Goal: Task Accomplishment & Management: Complete application form

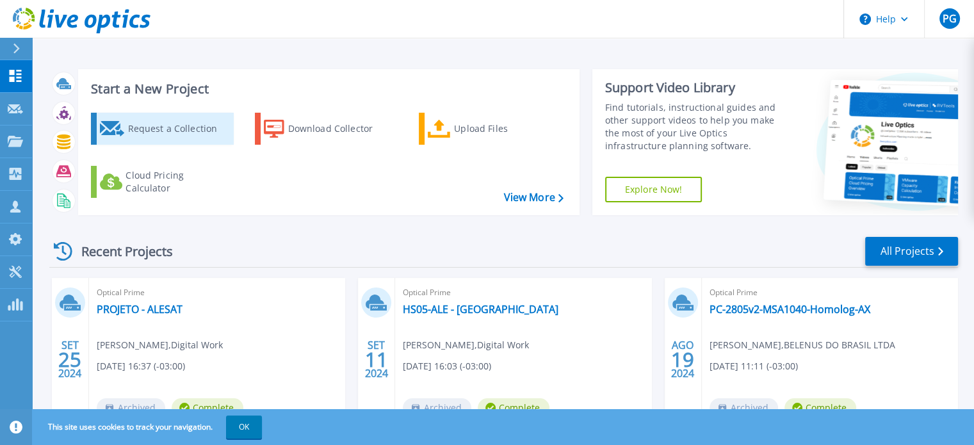
click at [220, 130] on div "Request a Collection" at bounding box center [178, 129] width 102 height 26
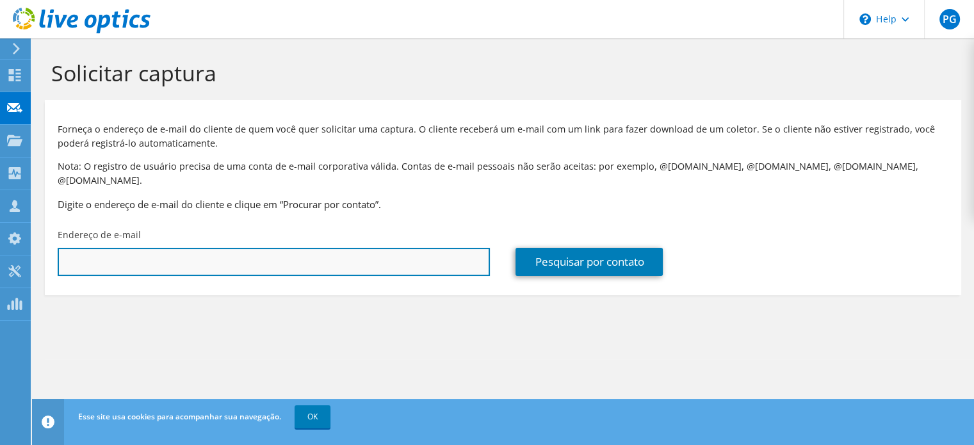
click at [413, 248] on input "text" at bounding box center [274, 262] width 432 height 28
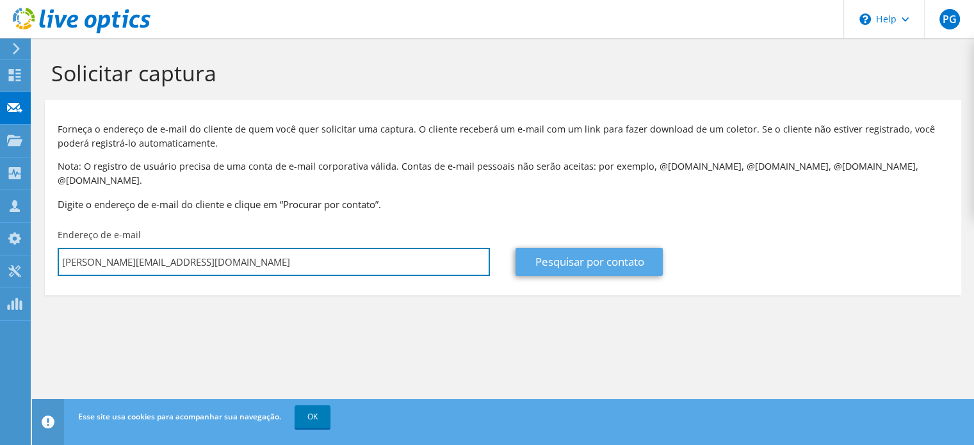
type input "[PERSON_NAME][EMAIL_ADDRESS][DOMAIN_NAME]"
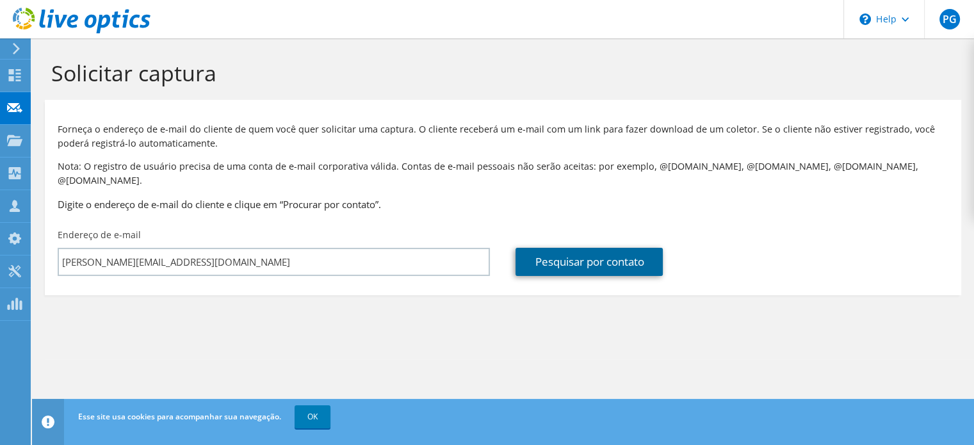
click at [580, 254] on link "Pesquisar por contato" at bounding box center [589, 262] width 147 height 28
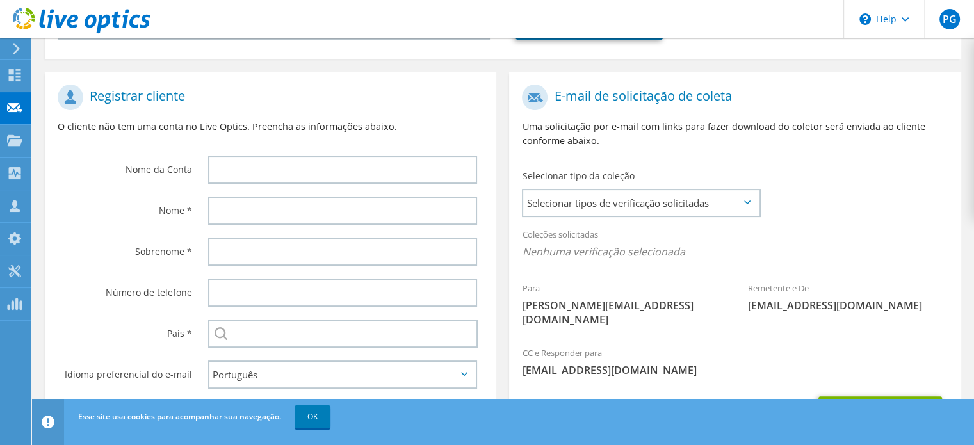
scroll to position [256, 0]
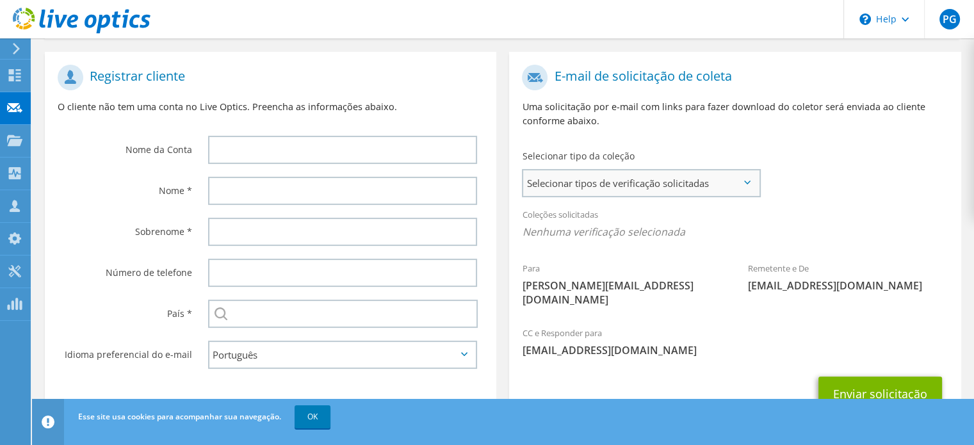
click at [617, 174] on span "Selecionar tipos de verificação solicitadas" at bounding box center [641, 183] width 236 height 26
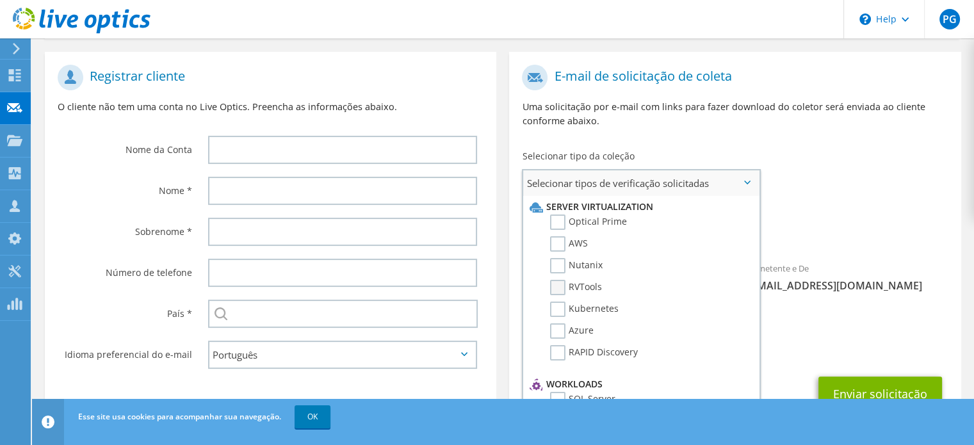
click at [558, 280] on label "RVTools" at bounding box center [576, 287] width 52 height 15
click at [0, 0] on input "RVTools" at bounding box center [0, 0] width 0 height 0
click at [849, 201] on div "Coleções solicitadas Nenhuma verificação selecionada RVTools" at bounding box center [735, 226] width 452 height 51
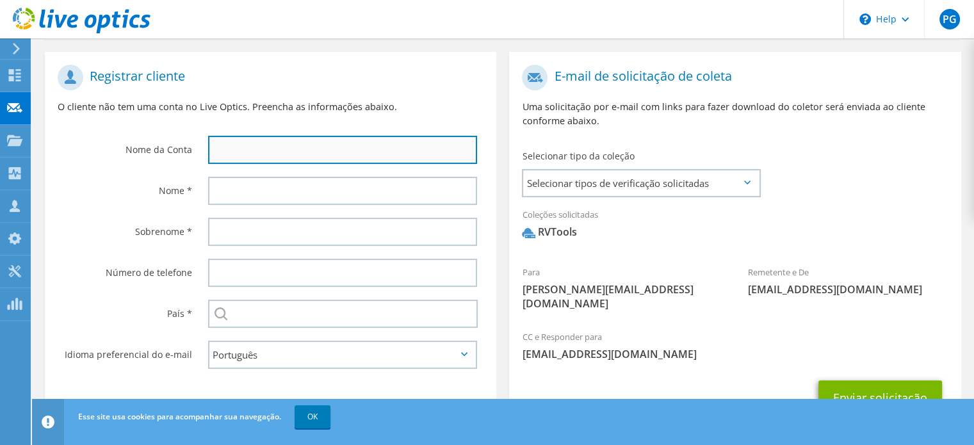
click at [279, 137] on input "text" at bounding box center [342, 150] width 269 height 28
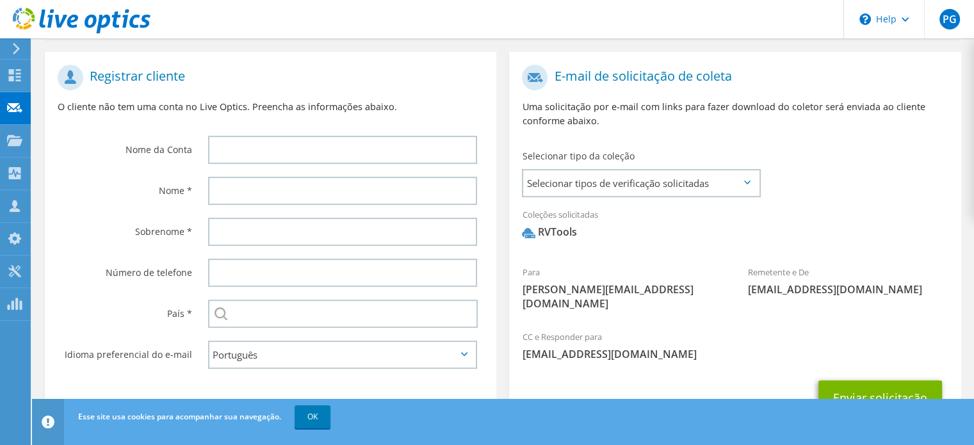
click at [138, 177] on label "Nome *" at bounding box center [125, 187] width 135 height 20
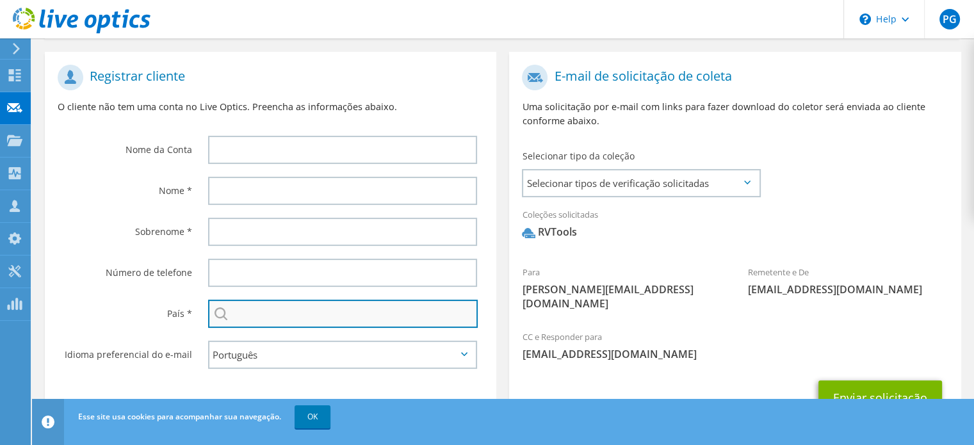
click at [277, 302] on input "text" at bounding box center [343, 314] width 270 height 28
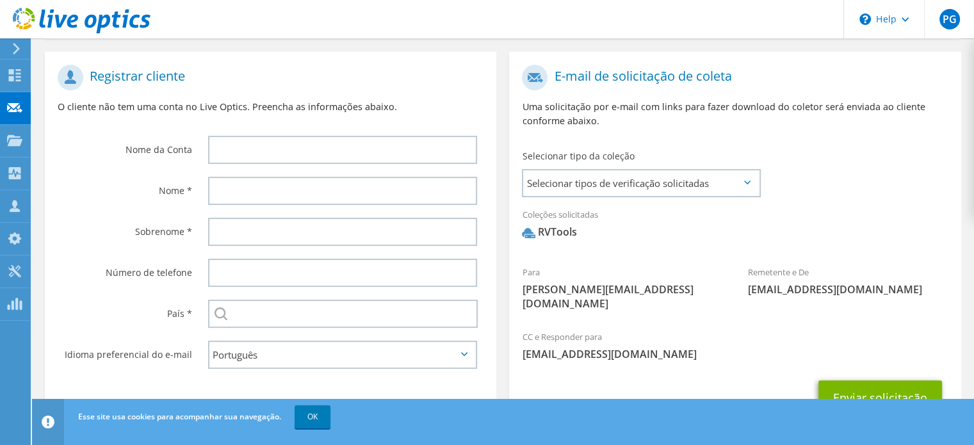
click at [108, 259] on label "Número de telefone" at bounding box center [125, 269] width 135 height 20
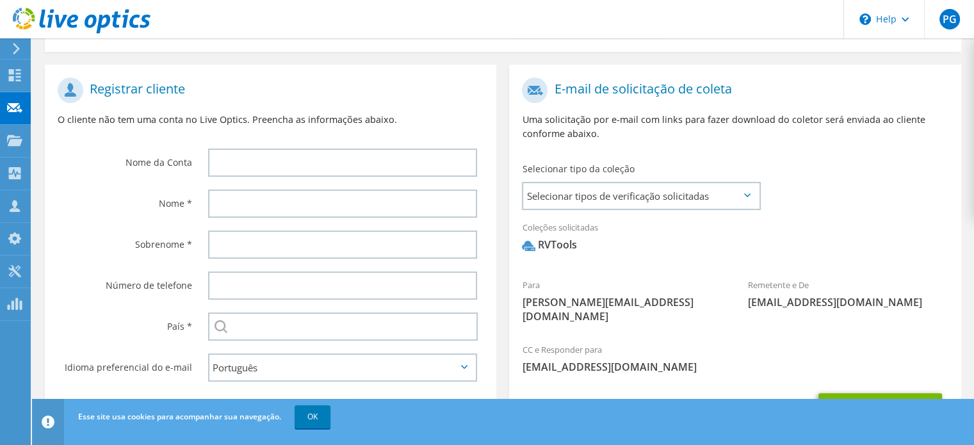
scroll to position [224, 0]
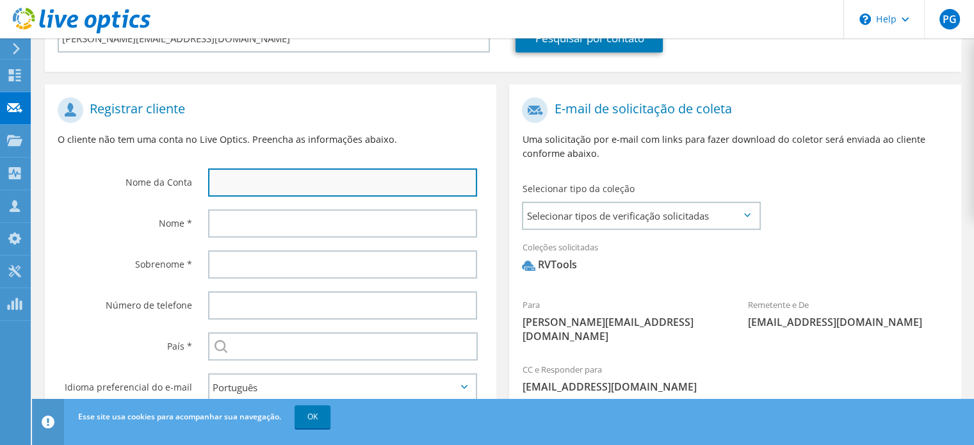
click at [233, 168] on input "text" at bounding box center [342, 182] width 269 height 28
click at [416, 168] on input "text" at bounding box center [342, 182] width 269 height 28
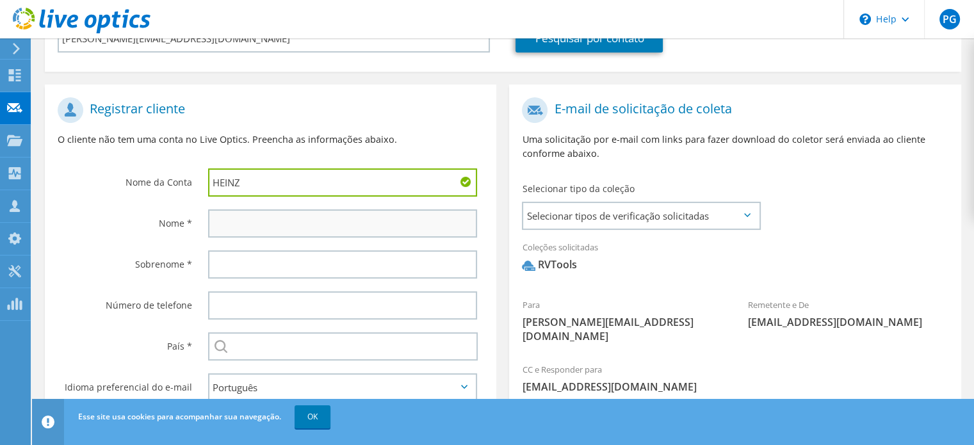
type input "HEINZ"
click at [320, 209] on input "text" at bounding box center [342, 223] width 269 height 28
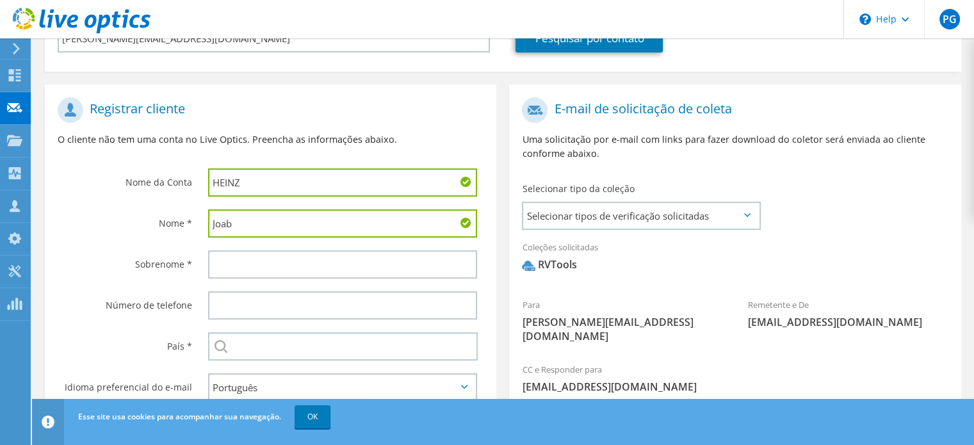
type input "Joab"
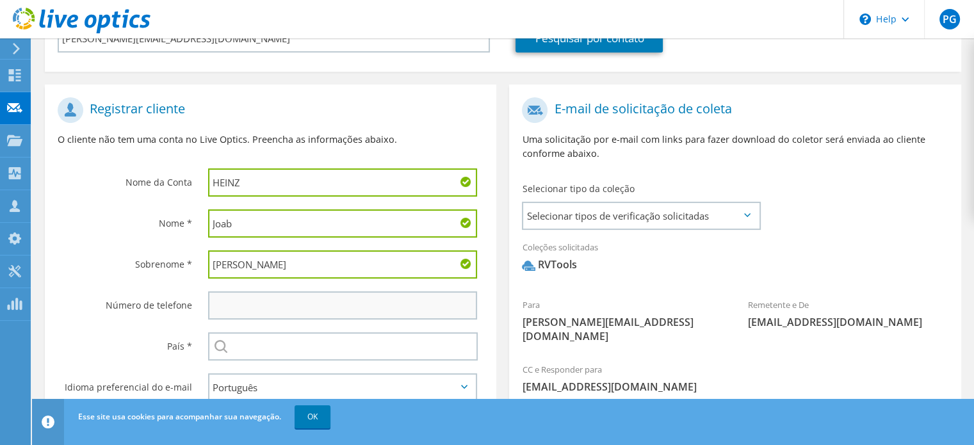
type input "Almeida"
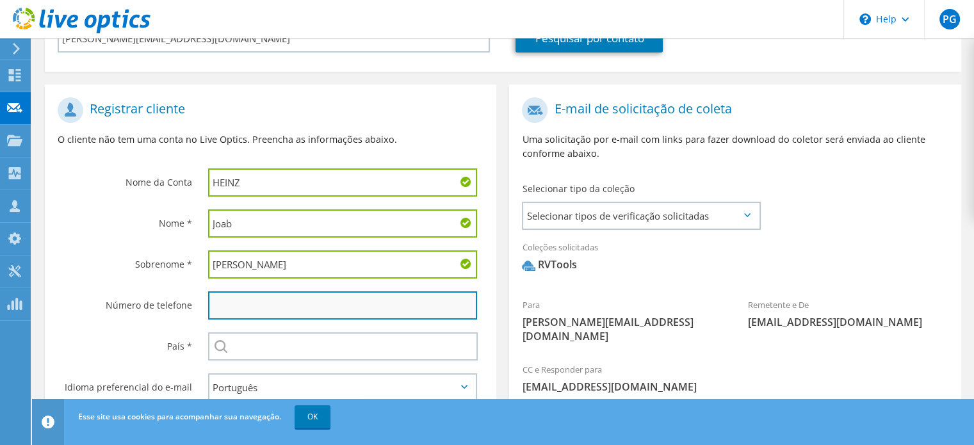
click at [326, 291] on input "text" at bounding box center [342, 305] width 269 height 28
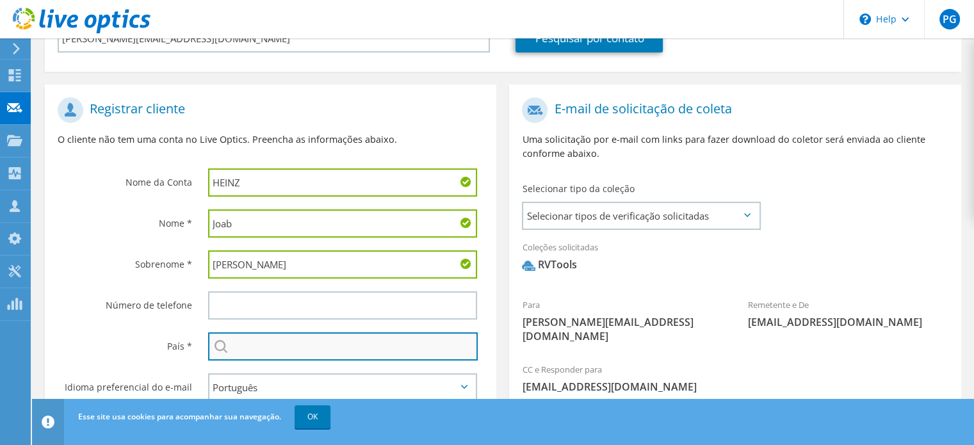
click at [244, 332] on input "text" at bounding box center [343, 346] width 270 height 28
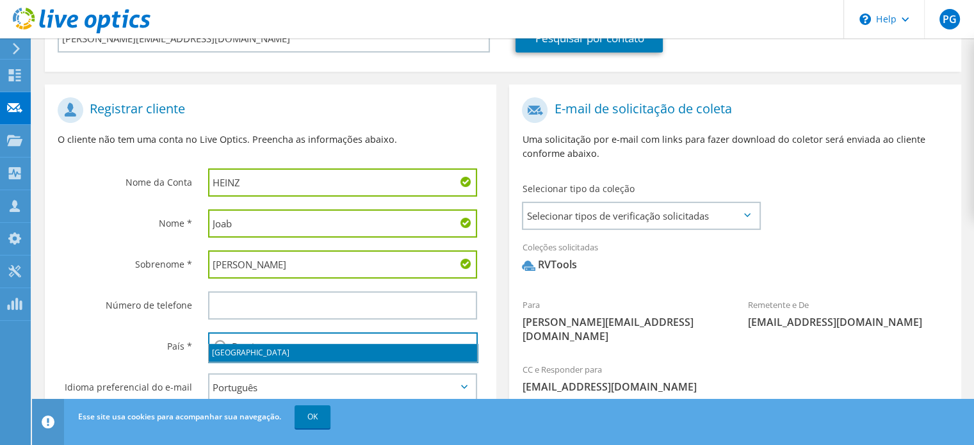
click at [223, 353] on li "[GEOGRAPHIC_DATA]" at bounding box center [343, 353] width 268 height 18
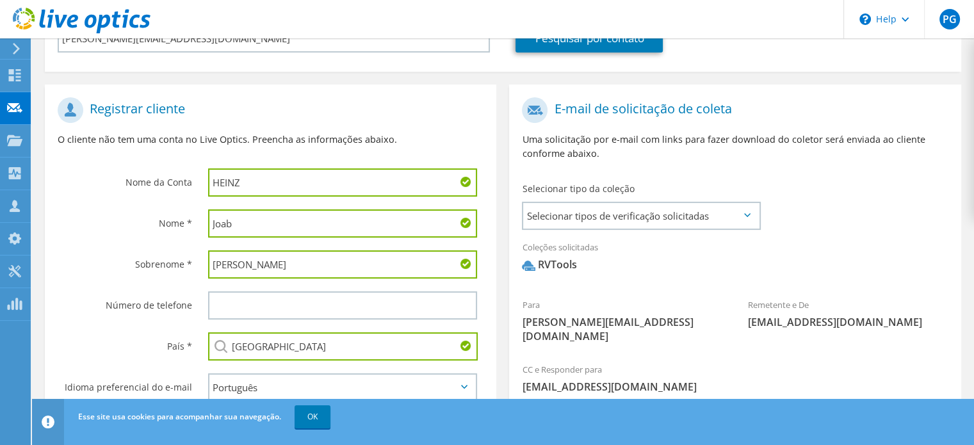
type input "[GEOGRAPHIC_DATA]"
click at [130, 307] on div "Número de telefone" at bounding box center [120, 305] width 151 height 40
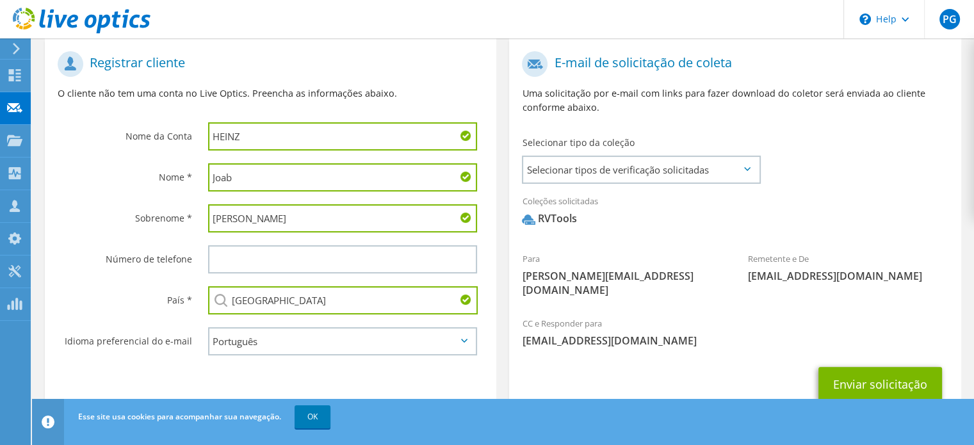
scroll to position [288, 0]
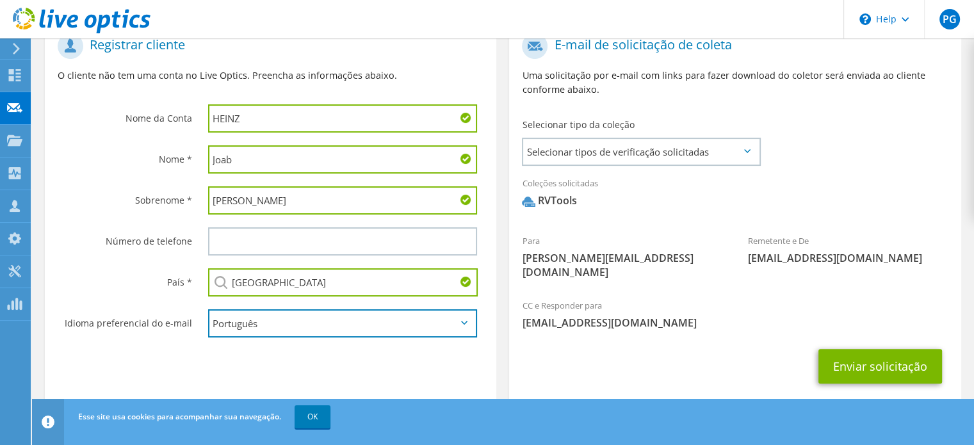
click at [313, 309] on select "English Deutsch Español Français Italiano Polski Português Русский 한국어 中文 日本語" at bounding box center [342, 323] width 269 height 28
click at [96, 227] on label "Número de telefone" at bounding box center [125, 237] width 135 height 20
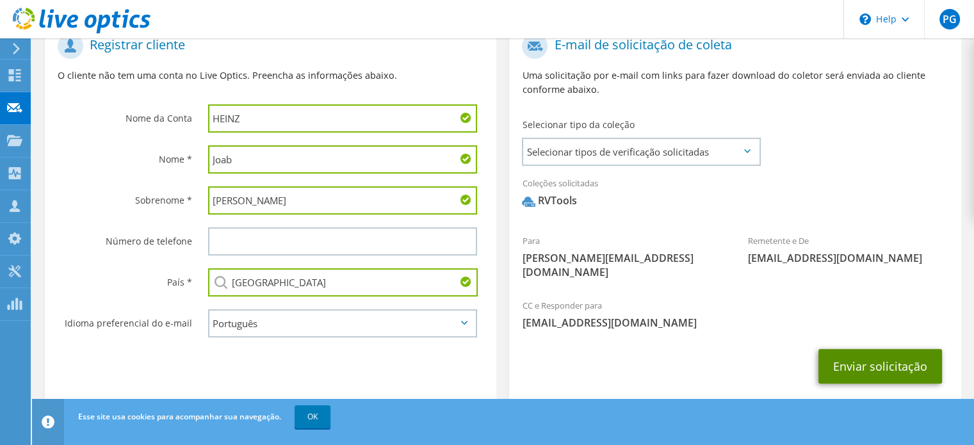
click at [913, 349] on button "Enviar solicitação" at bounding box center [881, 366] width 124 height 35
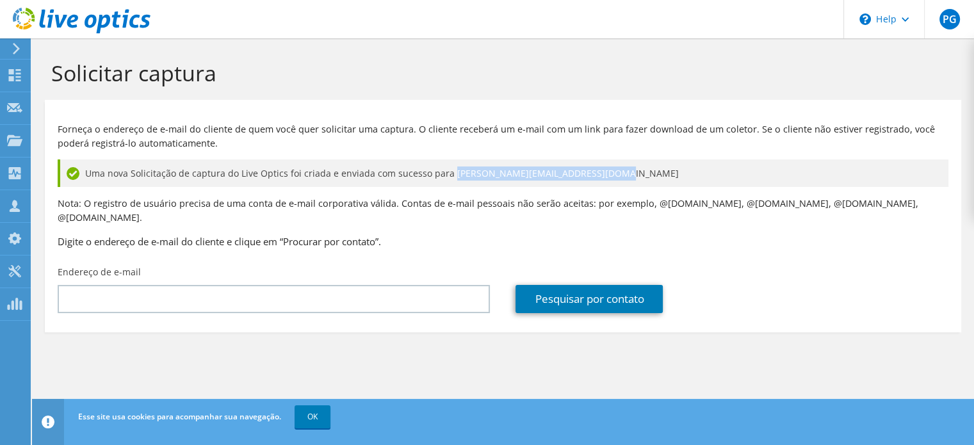
drag, startPoint x: 444, startPoint y: 170, endPoint x: 610, endPoint y: 177, distance: 166.0
click at [614, 177] on div "Uma nova Solicitação de captura do Live Optics foi criada e enviada com sucesso…" at bounding box center [503, 173] width 891 height 28
copy span "[PERSON_NAME][EMAIL_ADDRESS][DOMAIN_NAME]"
